Goal: Information Seeking & Learning: Learn about a topic

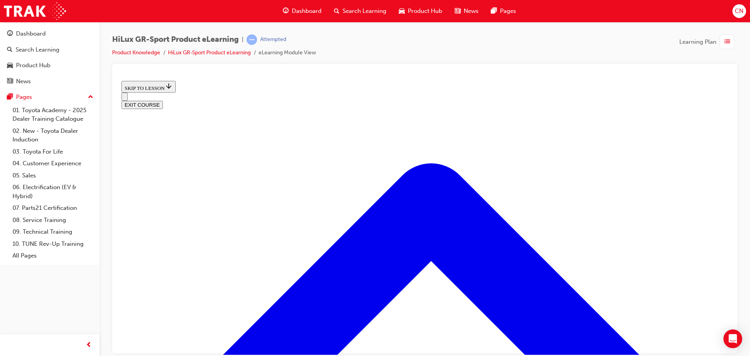
scroll to position [536, 0]
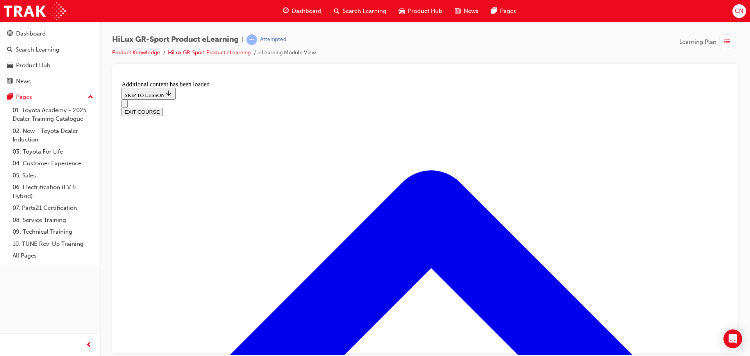
scroll to position [738, 0]
drag, startPoint x: 363, startPoint y: 286, endPoint x: 444, endPoint y: 201, distance: 116.8
drag, startPoint x: 338, startPoint y: 248, endPoint x: 383, endPoint y: 245, distance: 45.4
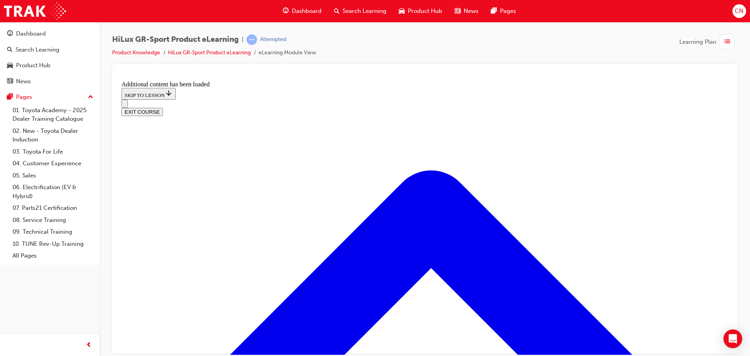
drag, startPoint x: 349, startPoint y: 282, endPoint x: 385, endPoint y: 280, distance: 36.0
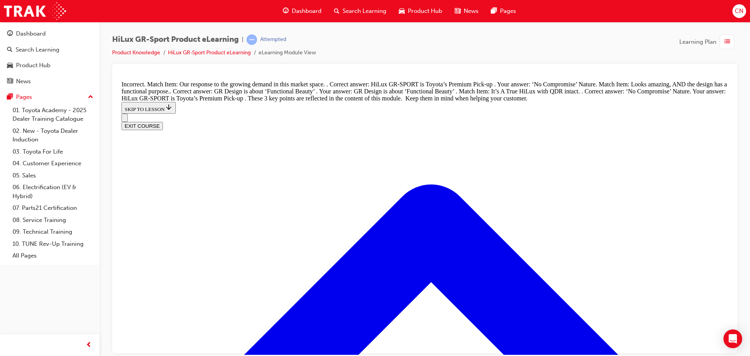
scroll to position [923, 0]
drag, startPoint x: 376, startPoint y: 222, endPoint x: 382, endPoint y: 266, distance: 45.0
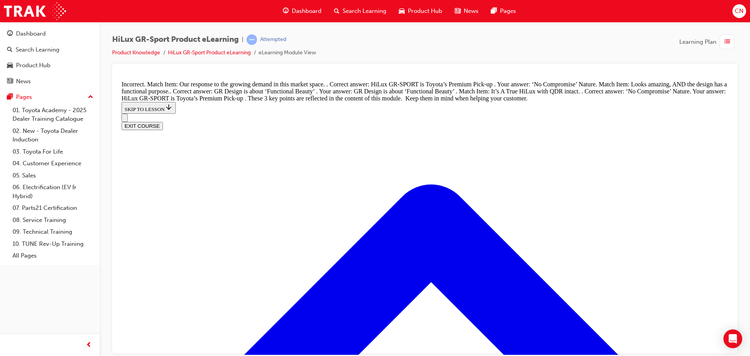
drag, startPoint x: 377, startPoint y: 300, endPoint x: 400, endPoint y: 298, distance: 23.6
drag, startPoint x: 378, startPoint y: 259, endPoint x: 409, endPoint y: 257, distance: 30.9
drag, startPoint x: 383, startPoint y: 222, endPoint x: 405, endPoint y: 217, distance: 23.1
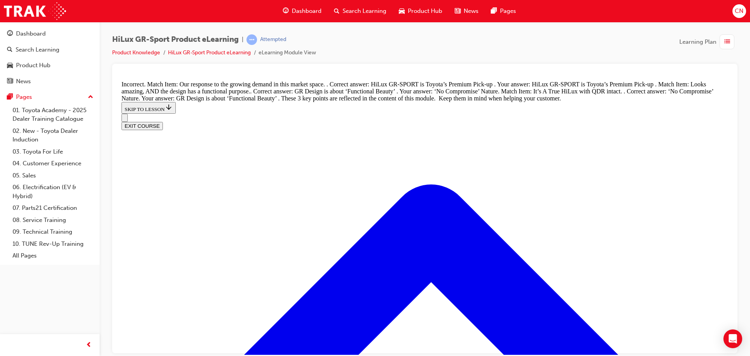
drag, startPoint x: 396, startPoint y: 182, endPoint x: 399, endPoint y: 107, distance: 75.4
drag, startPoint x: 388, startPoint y: 150, endPoint x: 413, endPoint y: 152, distance: 25.0
drag, startPoint x: 391, startPoint y: 191, endPoint x: 412, endPoint y: 188, distance: 21.6
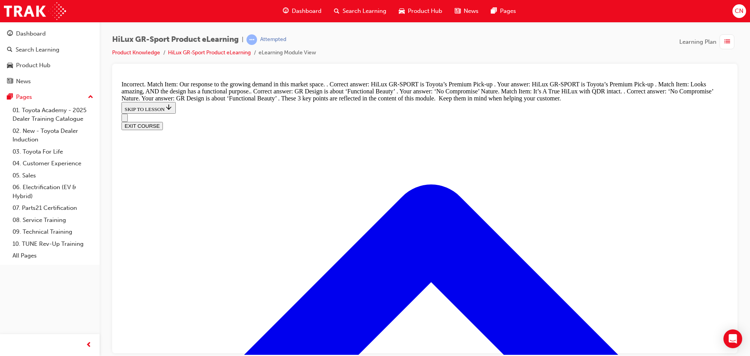
drag, startPoint x: 385, startPoint y: 93, endPoint x: 400, endPoint y: 94, distance: 15.0
drag, startPoint x: 381, startPoint y: 126, endPoint x: 407, endPoint y: 126, distance: 26.2
